Goal: Task Accomplishment & Management: Manage account settings

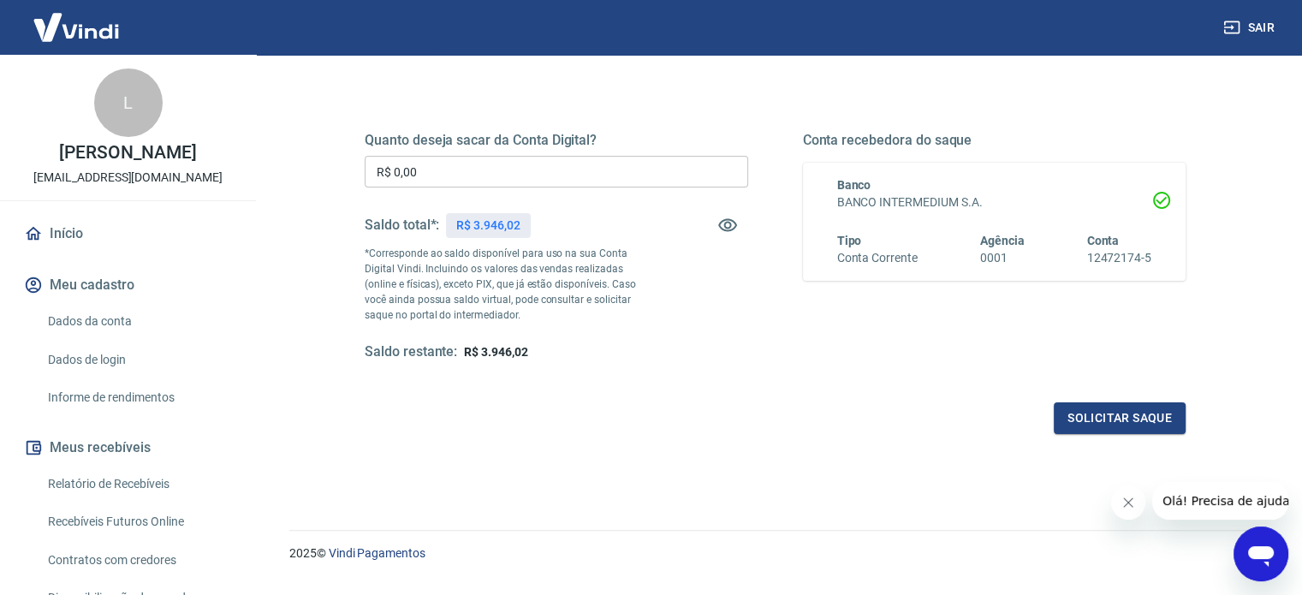
scroll to position [250, 0]
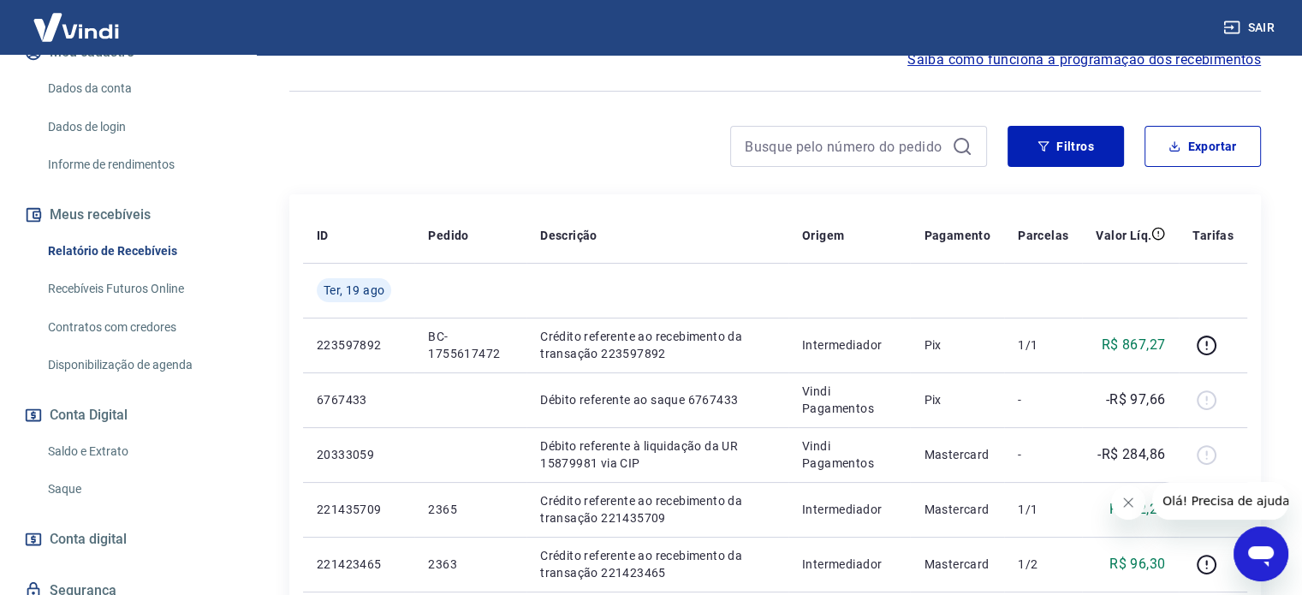
scroll to position [257, 0]
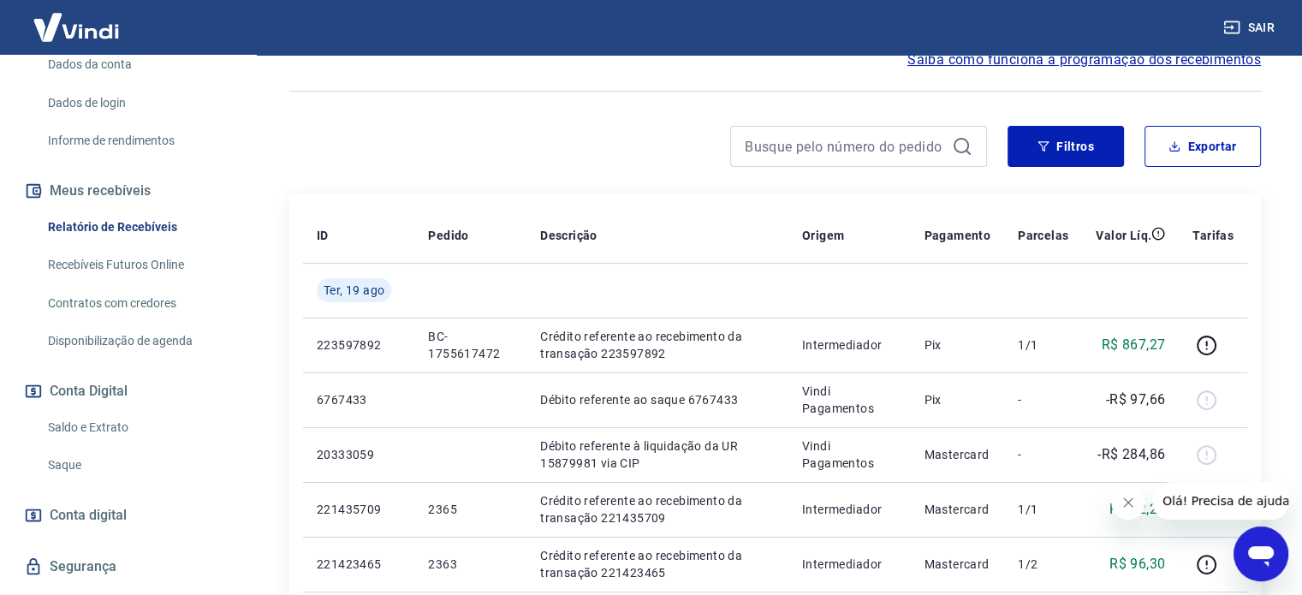
click at [101, 427] on link "Saldo e Extrato" at bounding box center [138, 427] width 194 height 35
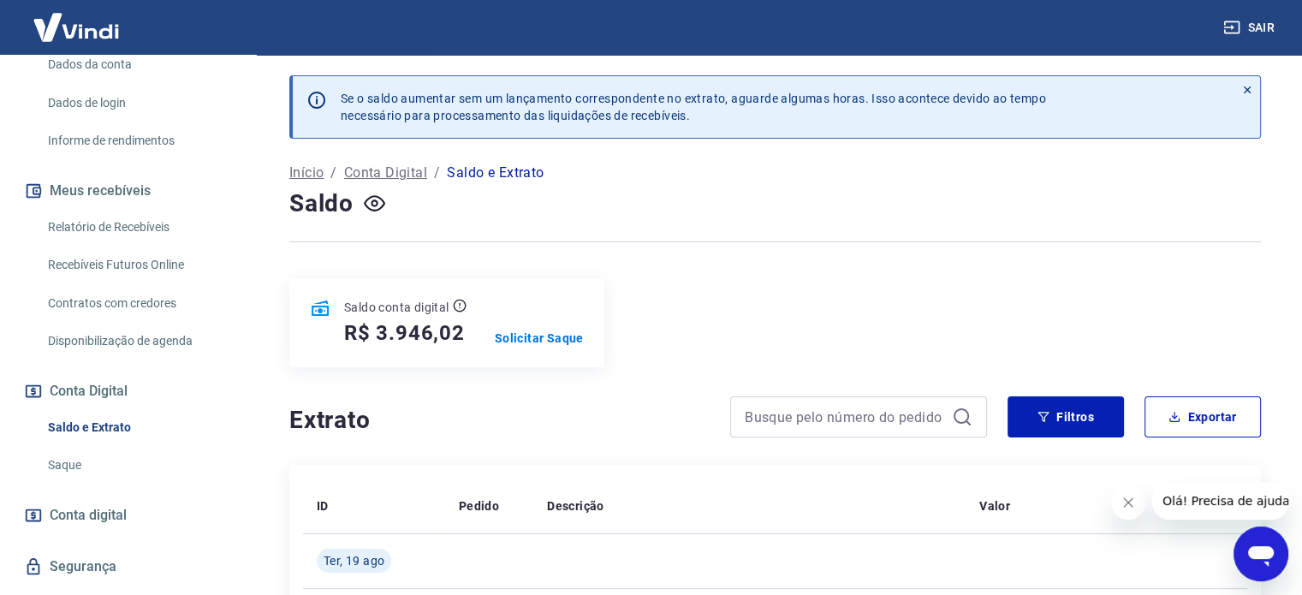
click at [483, 179] on p "Saldo e Extrato" at bounding box center [495, 173] width 97 height 21
